Goal: Communication & Community: Answer question/provide support

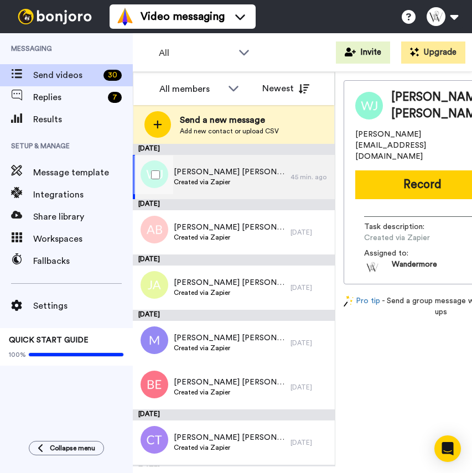
click at [220, 179] on span "Created via Zapier" at bounding box center [229, 182] width 111 height 9
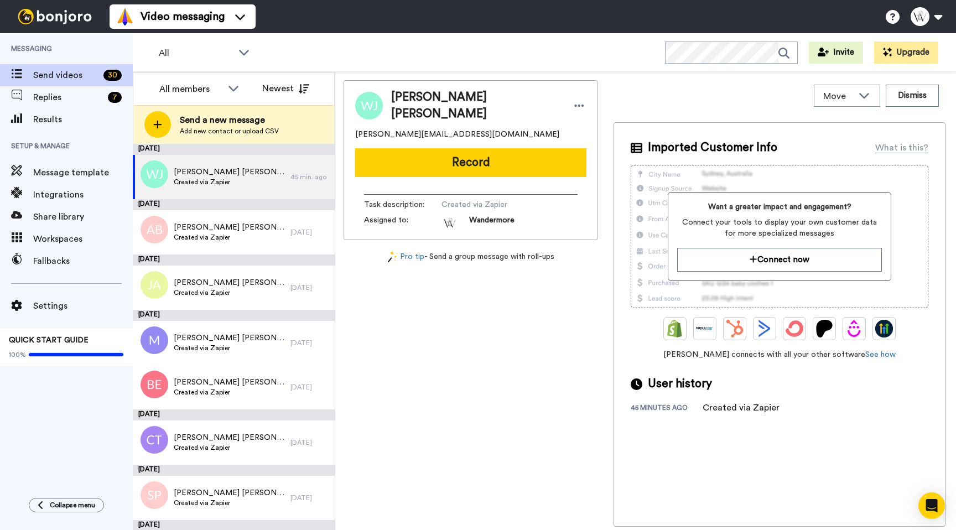
click at [472, 162] on button "Record" at bounding box center [470, 162] width 231 height 29
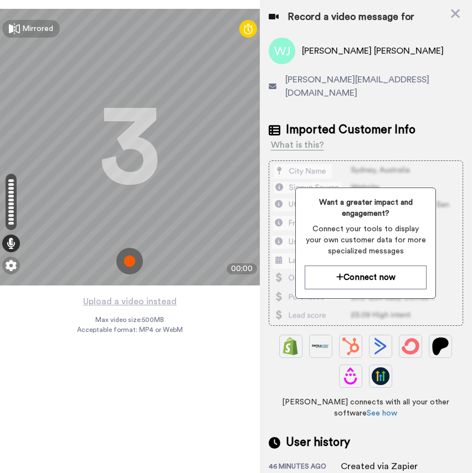
click at [129, 265] on img at bounding box center [129, 261] width 27 height 27
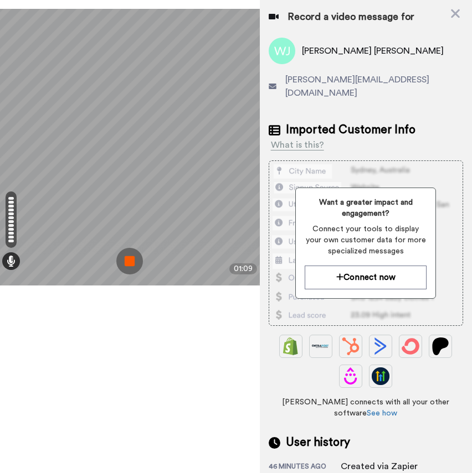
click at [123, 272] on img at bounding box center [129, 261] width 27 height 27
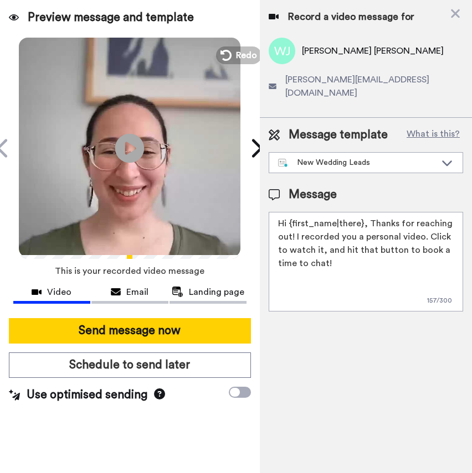
click at [125, 166] on icon "Play/Pause" at bounding box center [129, 148] width 29 height 53
click at [238, 56] on span "Redo" at bounding box center [247, 55] width 23 height 14
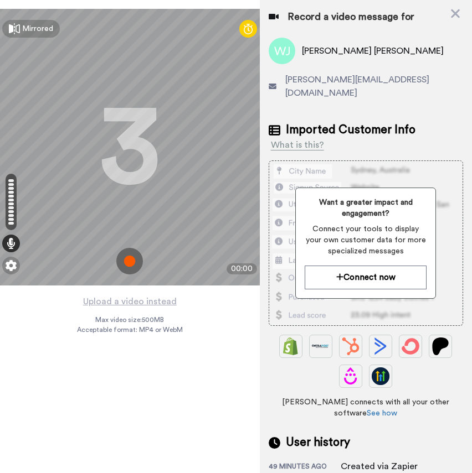
click at [131, 261] on img at bounding box center [129, 261] width 27 height 27
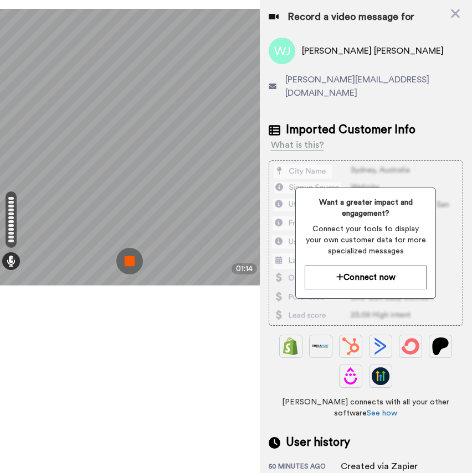
click at [134, 258] on img at bounding box center [129, 261] width 27 height 27
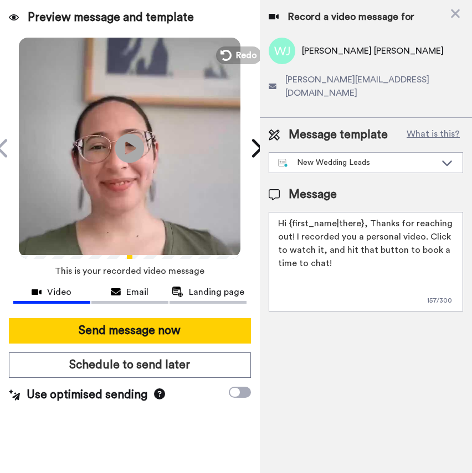
click at [125, 154] on icon at bounding box center [129, 147] width 29 height 29
drag, startPoint x: 363, startPoint y: 210, endPoint x: 284, endPoint y: 210, distance: 78.0
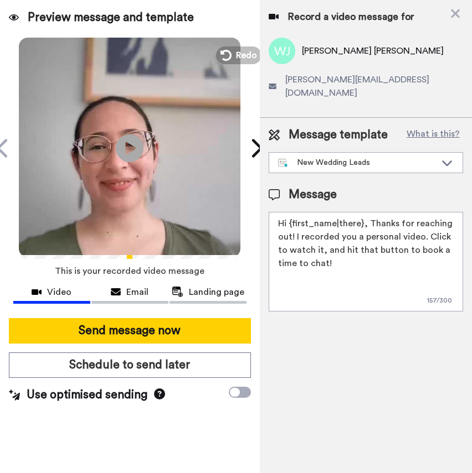
click at [284, 212] on textarea "Hi {first_name|there}, Thanks for reaching out! I recorded you a personal video…" at bounding box center [365, 262] width 194 height 100
click at [121, 134] on icon "Play/Pause" at bounding box center [129, 148] width 29 height 53
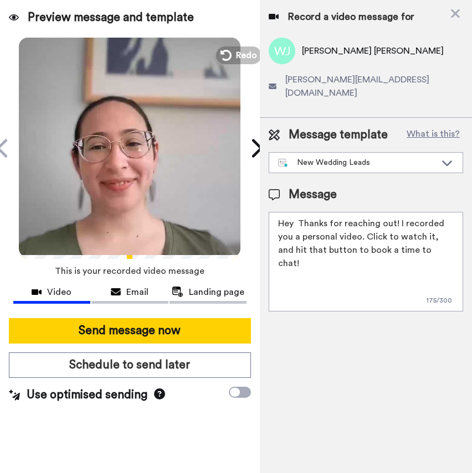
click at [129, 161] on icon at bounding box center [129, 147] width 29 height 29
click at [294, 212] on textarea "Hey Thanks for reaching out! I recorded you a personal video. Click to watch it…" at bounding box center [365, 262] width 194 height 100
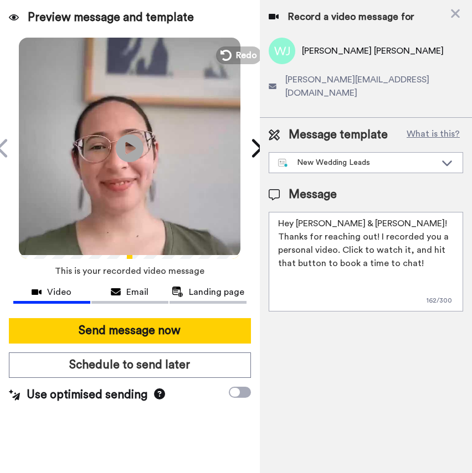
click at [382, 256] on textarea "Hey [PERSON_NAME] & [PERSON_NAME]! Thanks for reaching out! I recorded you a pe…" at bounding box center [365, 262] width 194 height 100
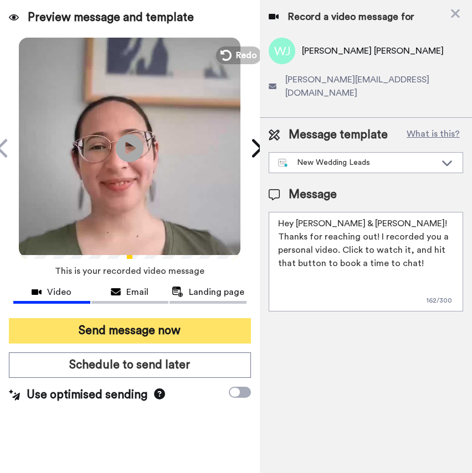
type textarea "Hey [PERSON_NAME] & [PERSON_NAME]! Thanks for reaching out! I recorded you a pe…"
click at [172, 327] on button "Send message now" at bounding box center [130, 330] width 242 height 25
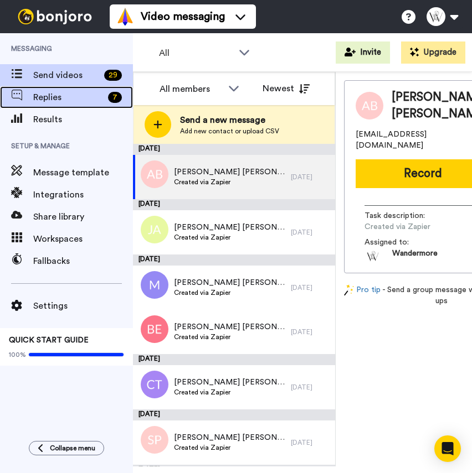
click at [54, 95] on span "Replies" at bounding box center [68, 97] width 70 height 13
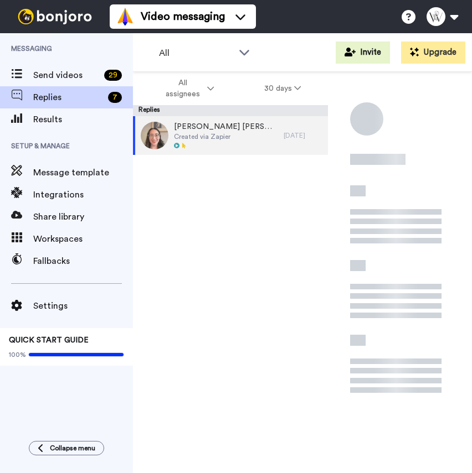
scroll to position [520, 0]
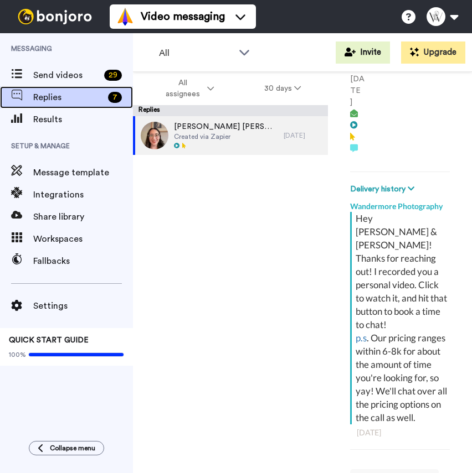
click at [53, 87] on div "Replies 7" at bounding box center [66, 97] width 133 height 22
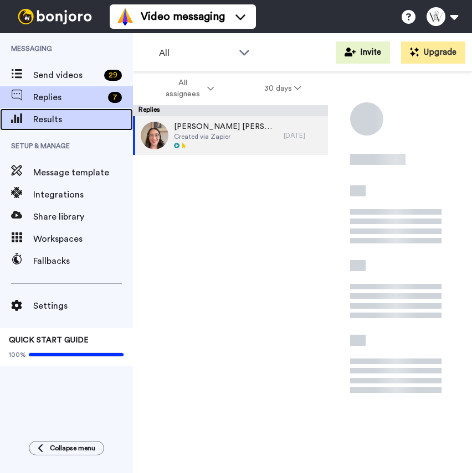
click at [77, 117] on span "Results" at bounding box center [83, 119] width 100 height 13
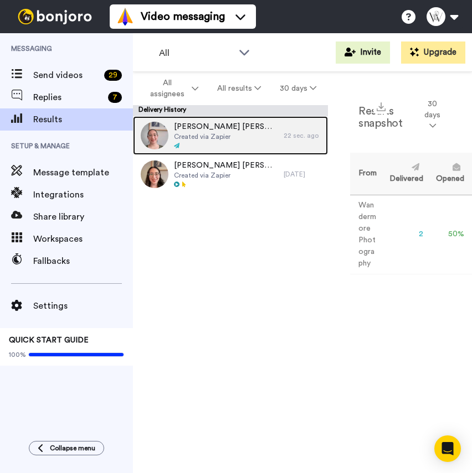
click at [169, 128] on div "[PERSON_NAME] [PERSON_NAME] Created via Zapier" at bounding box center [208, 135] width 151 height 39
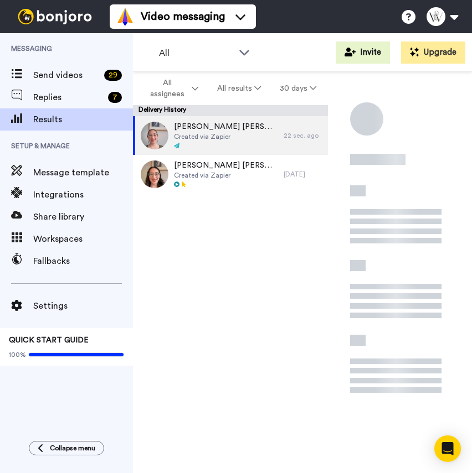
scroll to position [435, 0]
